Goal: Complete application form

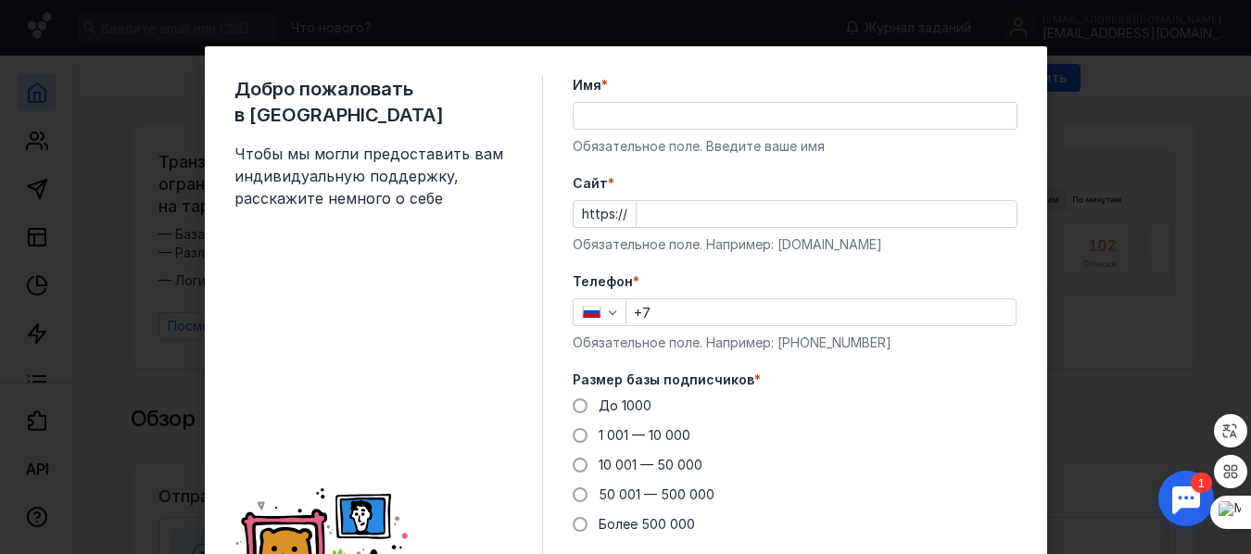
click at [596, 114] on input "Имя *" at bounding box center [795, 116] width 443 height 26
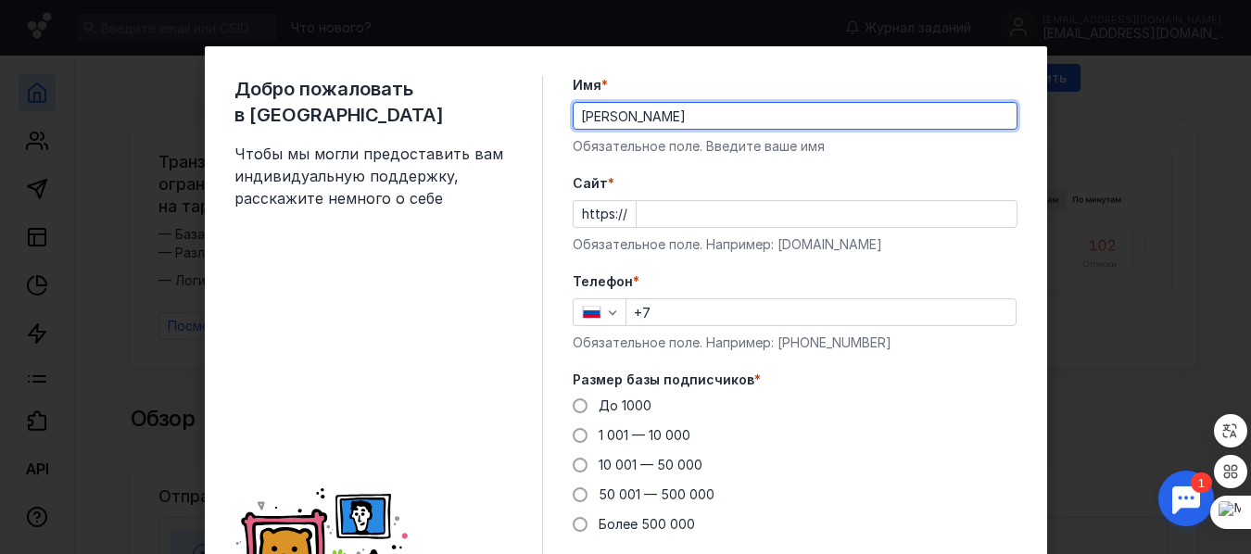
type input "[PERSON_NAME]"
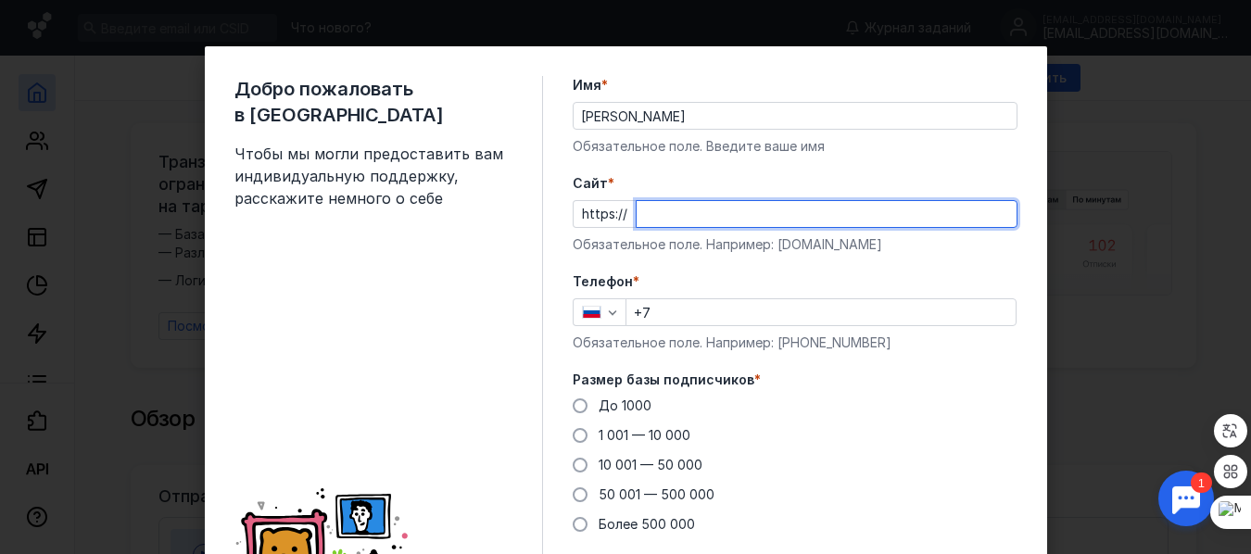
click at [676, 212] on input "Cайт *" at bounding box center [827, 214] width 380 height 26
type input "[PERSON_NAME]"
type input "[DOMAIN_NAME]"
click at [660, 309] on input "+7" at bounding box center [820, 312] width 389 height 26
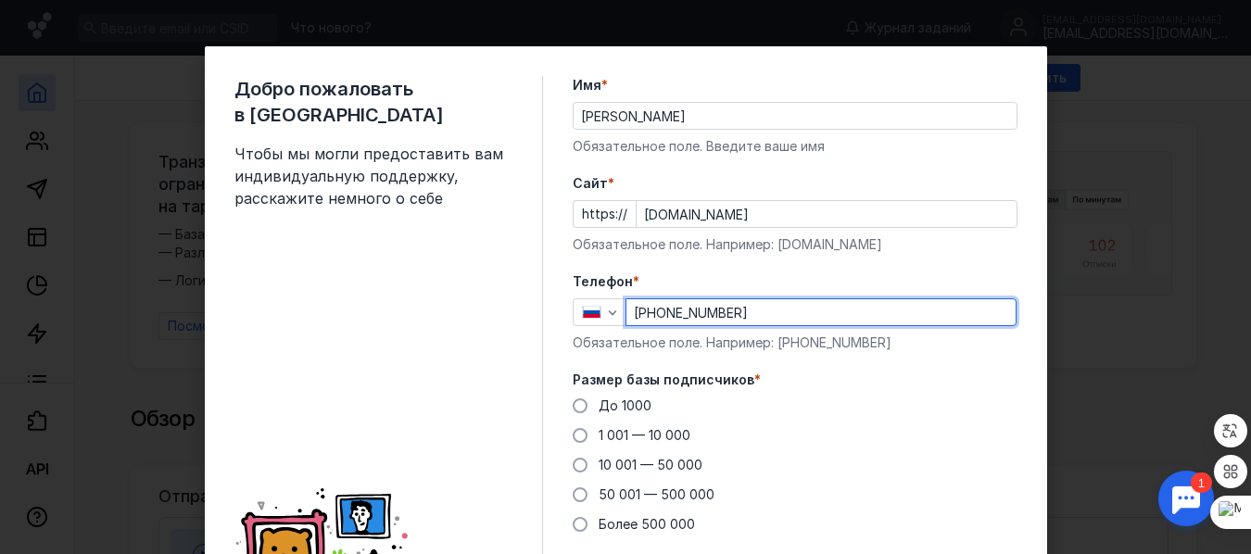
scroll to position [93, 0]
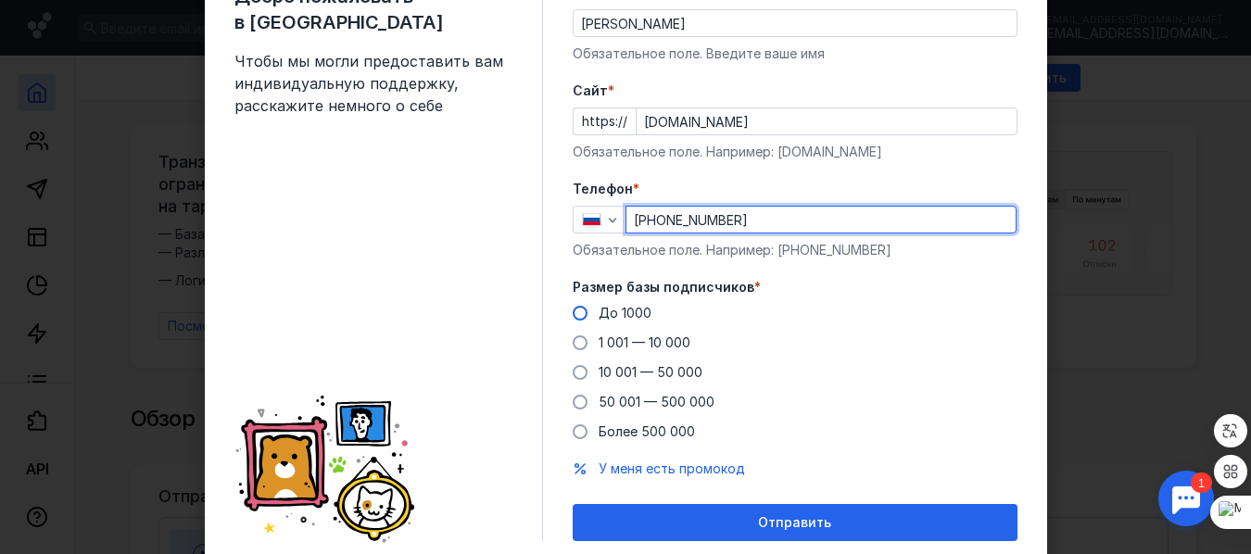
type input "[PHONE_NUMBER]"
click at [573, 315] on span at bounding box center [580, 313] width 15 height 15
click at [0, 0] on input "До 1000" at bounding box center [0, 0] width 0 height 0
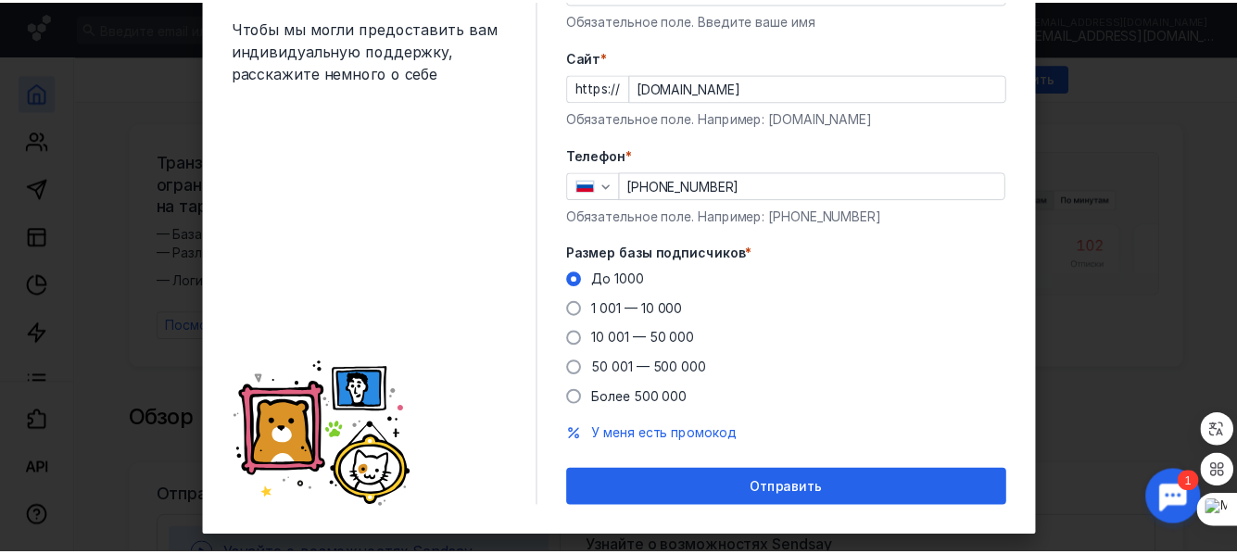
scroll to position [156, 0]
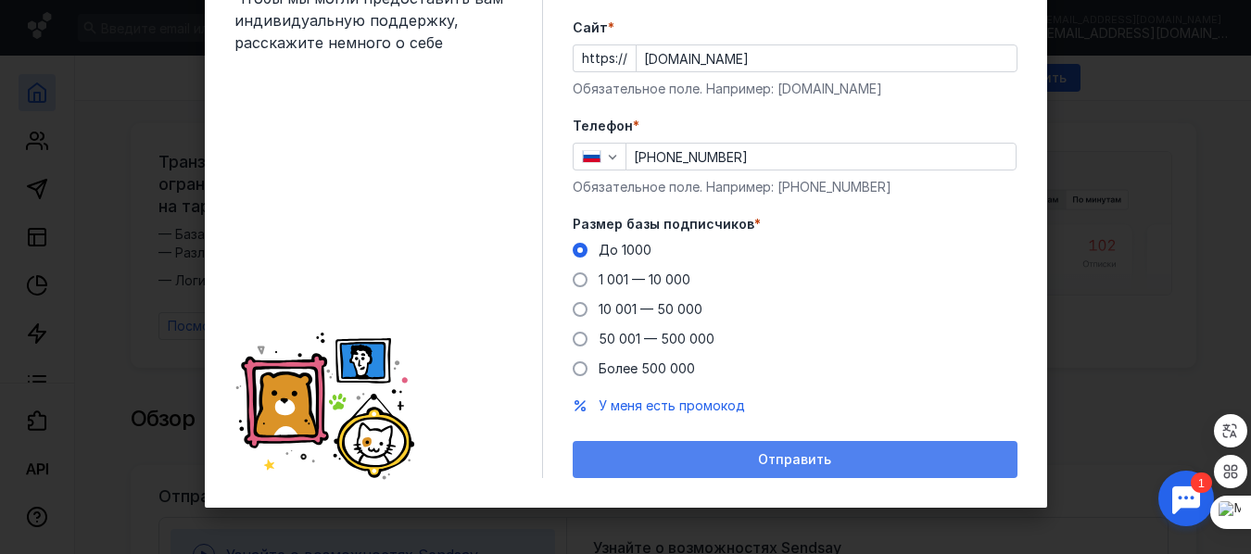
click at [786, 462] on span "Отправить" at bounding box center [794, 460] width 73 height 16
